Goal: Navigation & Orientation: Find specific page/section

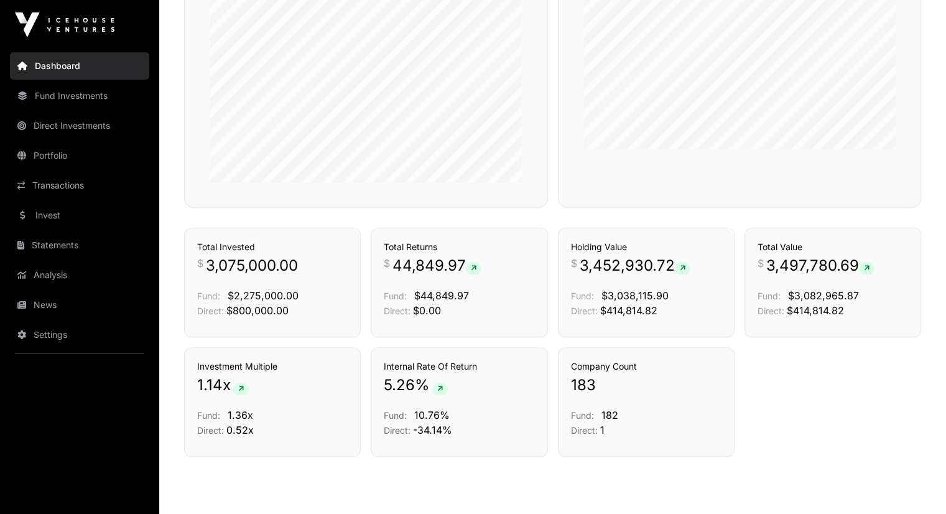
scroll to position [833, 0]
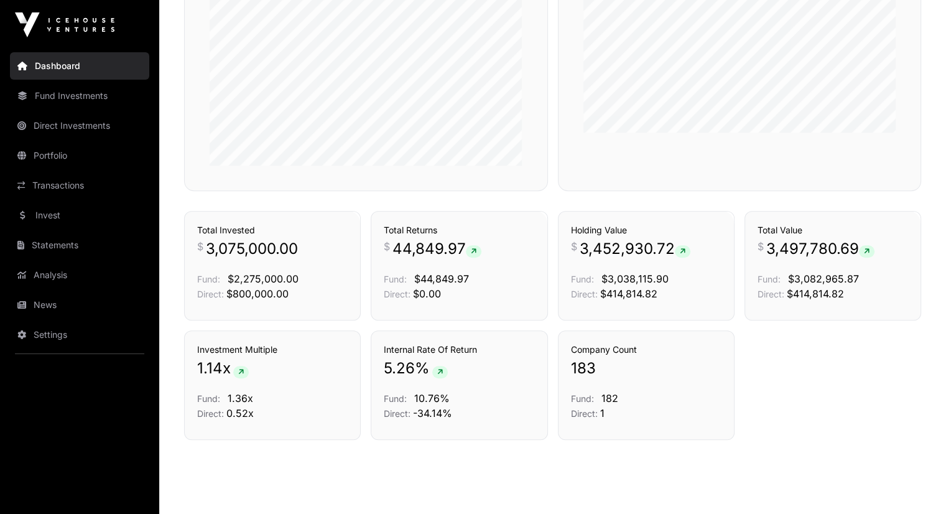
click at [70, 306] on link "News" at bounding box center [79, 304] width 139 height 27
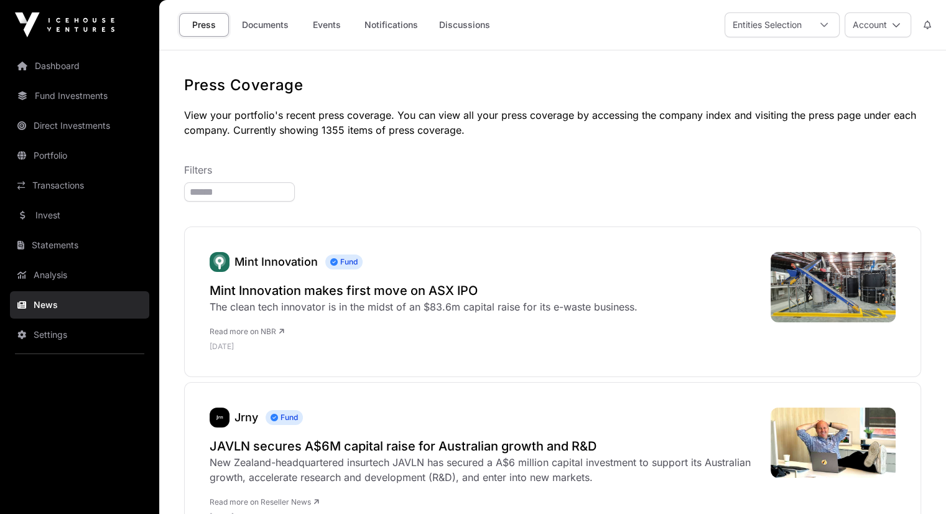
click at [357, 287] on h2 "Mint Innovation makes first move on ASX IPO" at bounding box center [424, 290] width 428 height 17
click at [67, 123] on link "Direct Investments" at bounding box center [79, 125] width 139 height 27
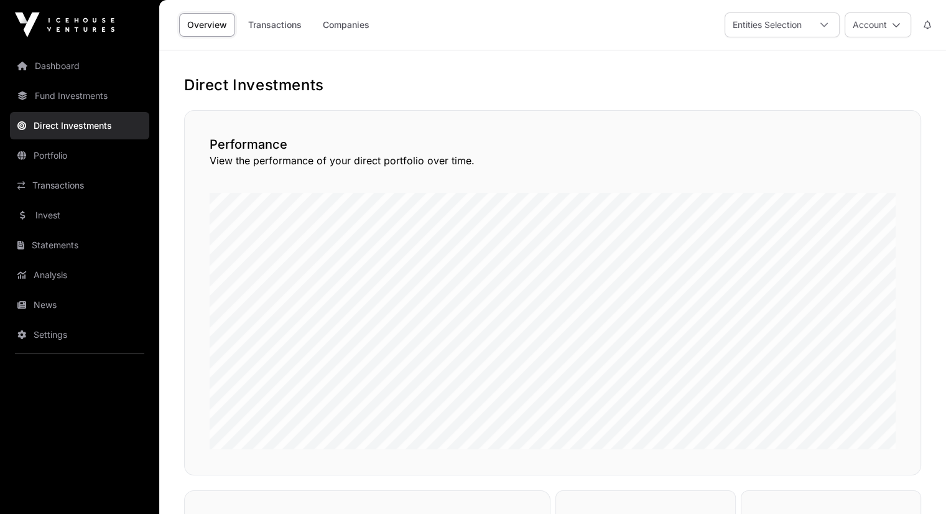
click at [89, 222] on link "Invest" at bounding box center [79, 215] width 139 height 27
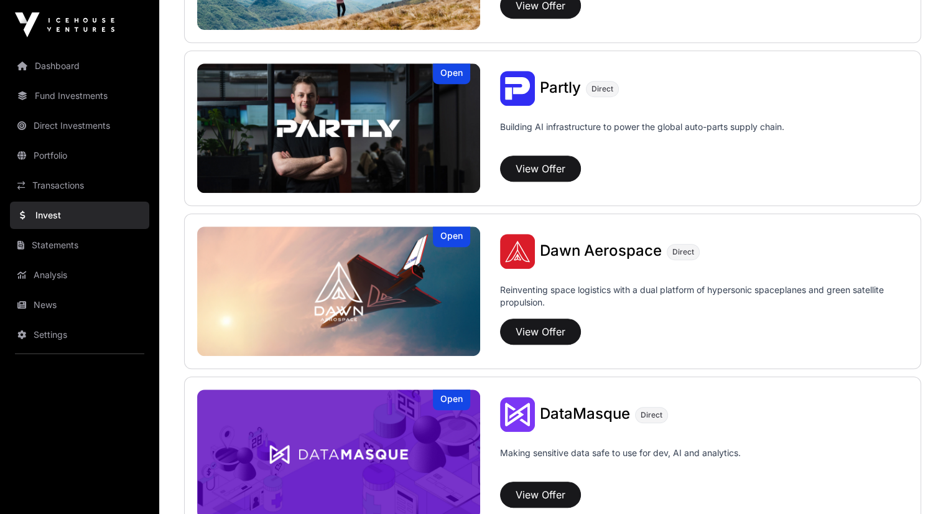
scroll to position [763, 0]
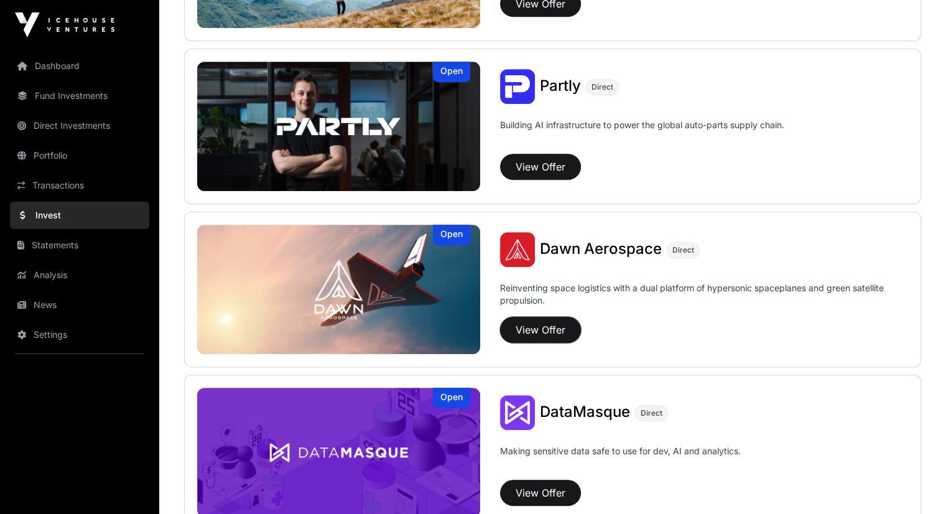
click at [500, 324] on button "View Offer" at bounding box center [540, 330] width 81 height 26
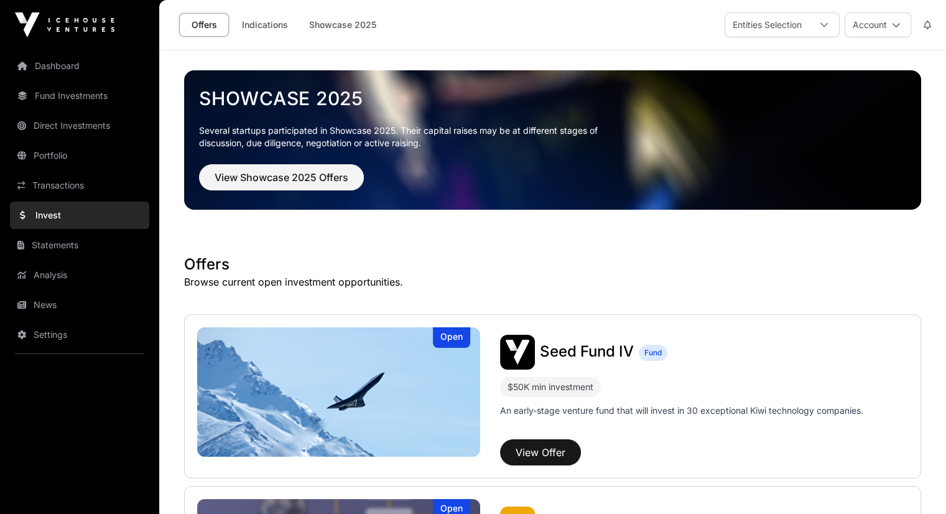
click at [63, 237] on link "Statements" at bounding box center [79, 244] width 139 height 27
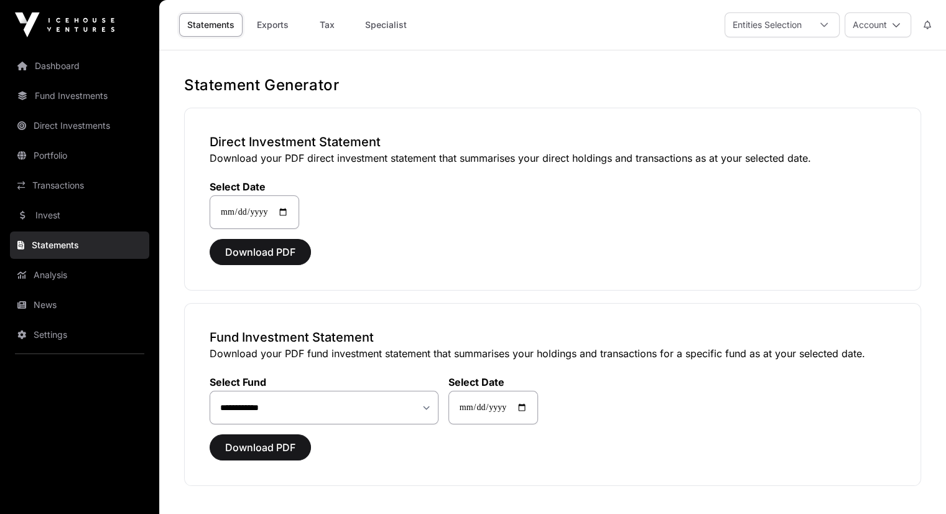
click at [67, 269] on link "Analysis" at bounding box center [79, 274] width 139 height 27
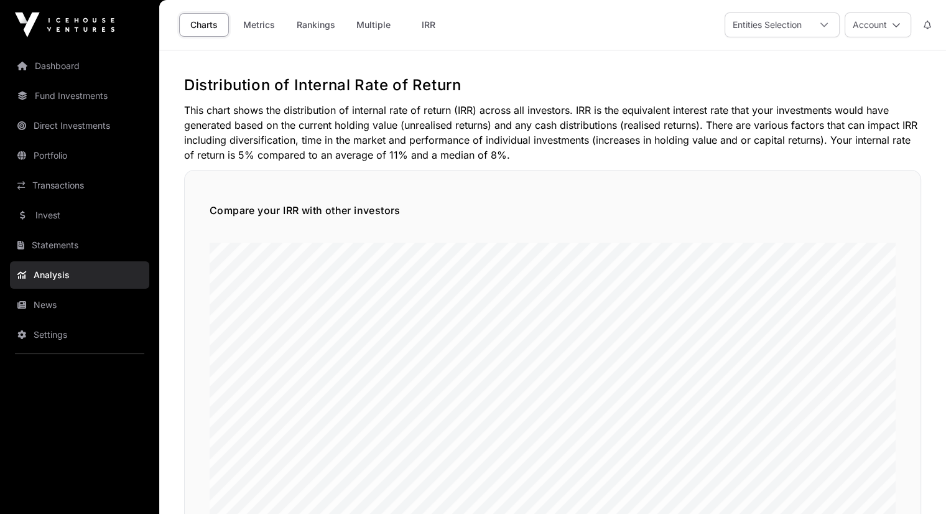
scroll to position [271, 0]
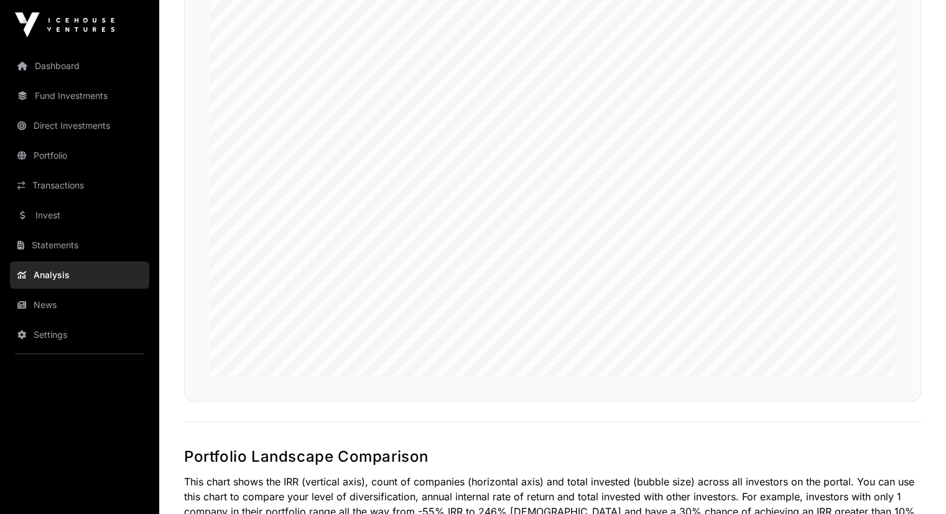
drag, startPoint x: 940, startPoint y: 71, endPoint x: 951, endPoint y: 31, distance: 41.2
